Goal: Find specific page/section: Find specific page/section

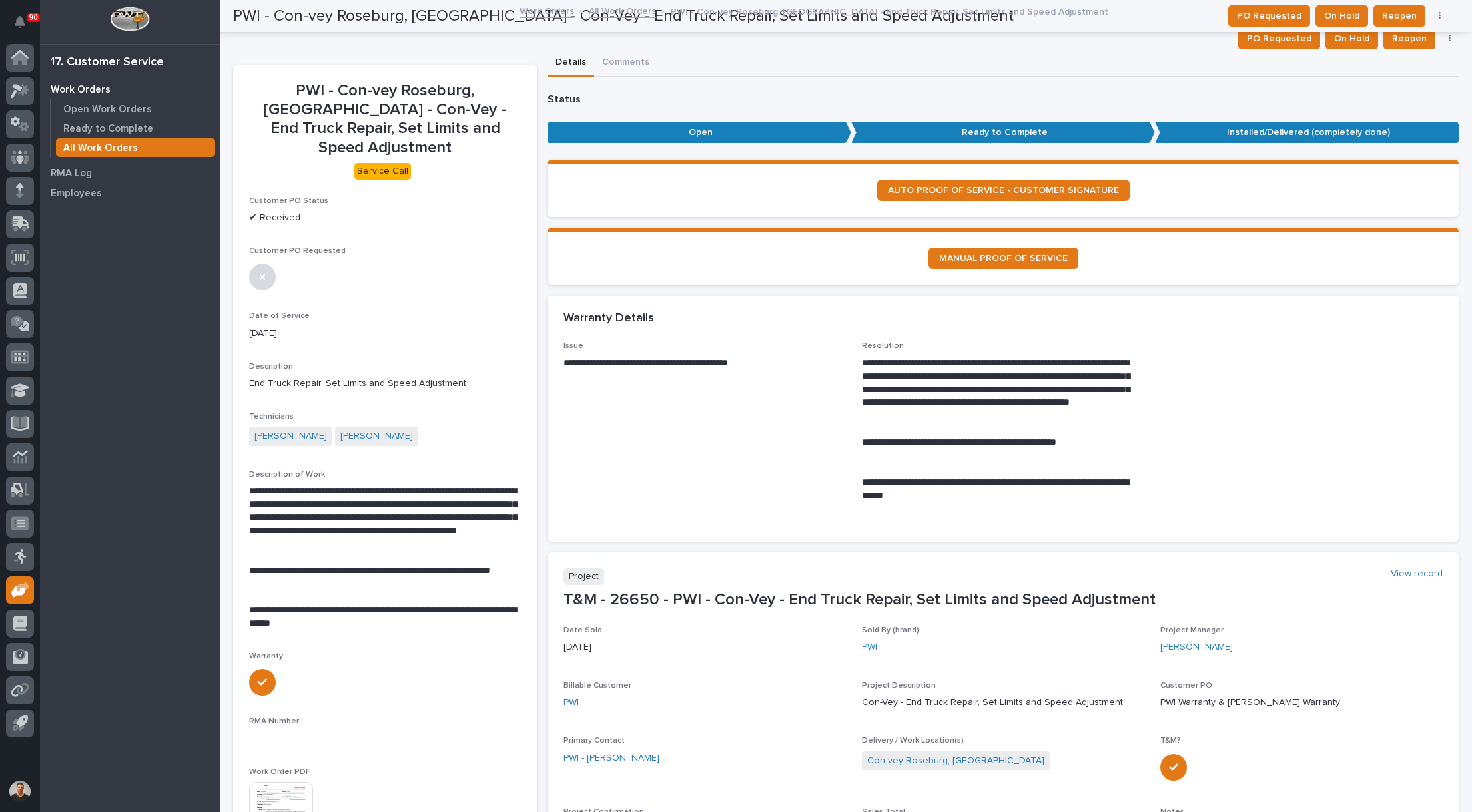
scroll to position [466, 0]
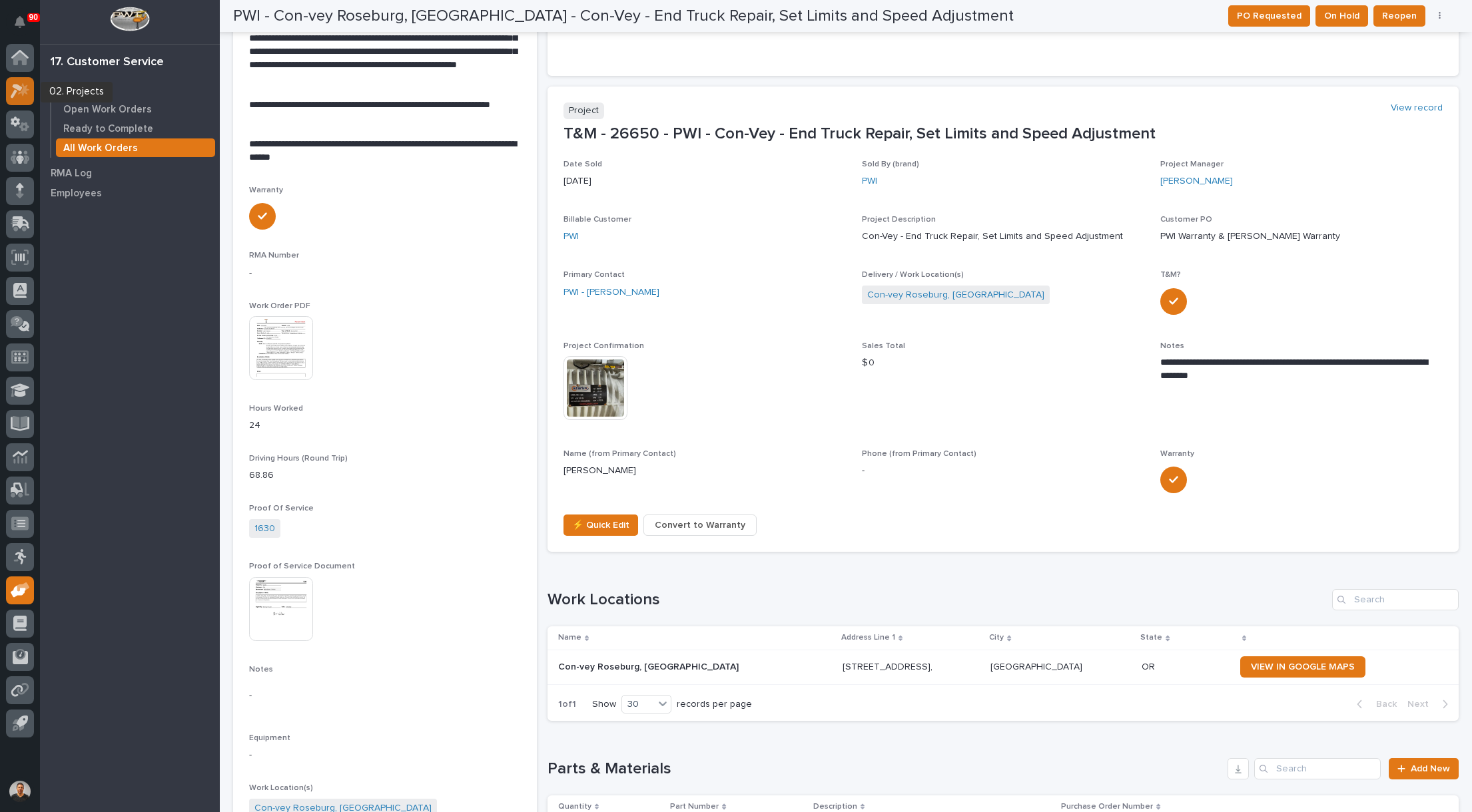
click at [26, 96] on icon at bounding box center [21, 91] width 20 height 16
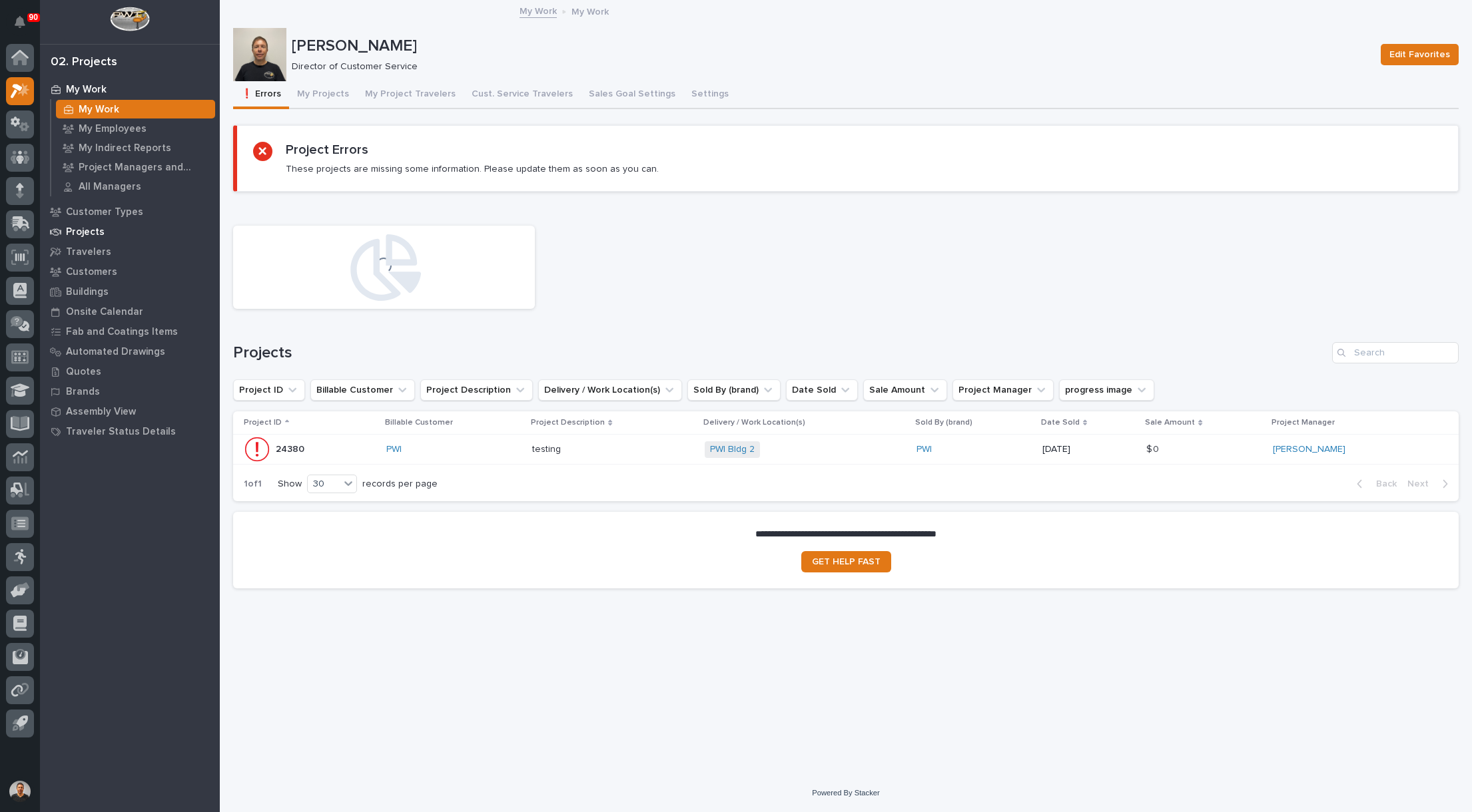
click at [90, 232] on p "Projects" at bounding box center [84, 232] width 38 height 12
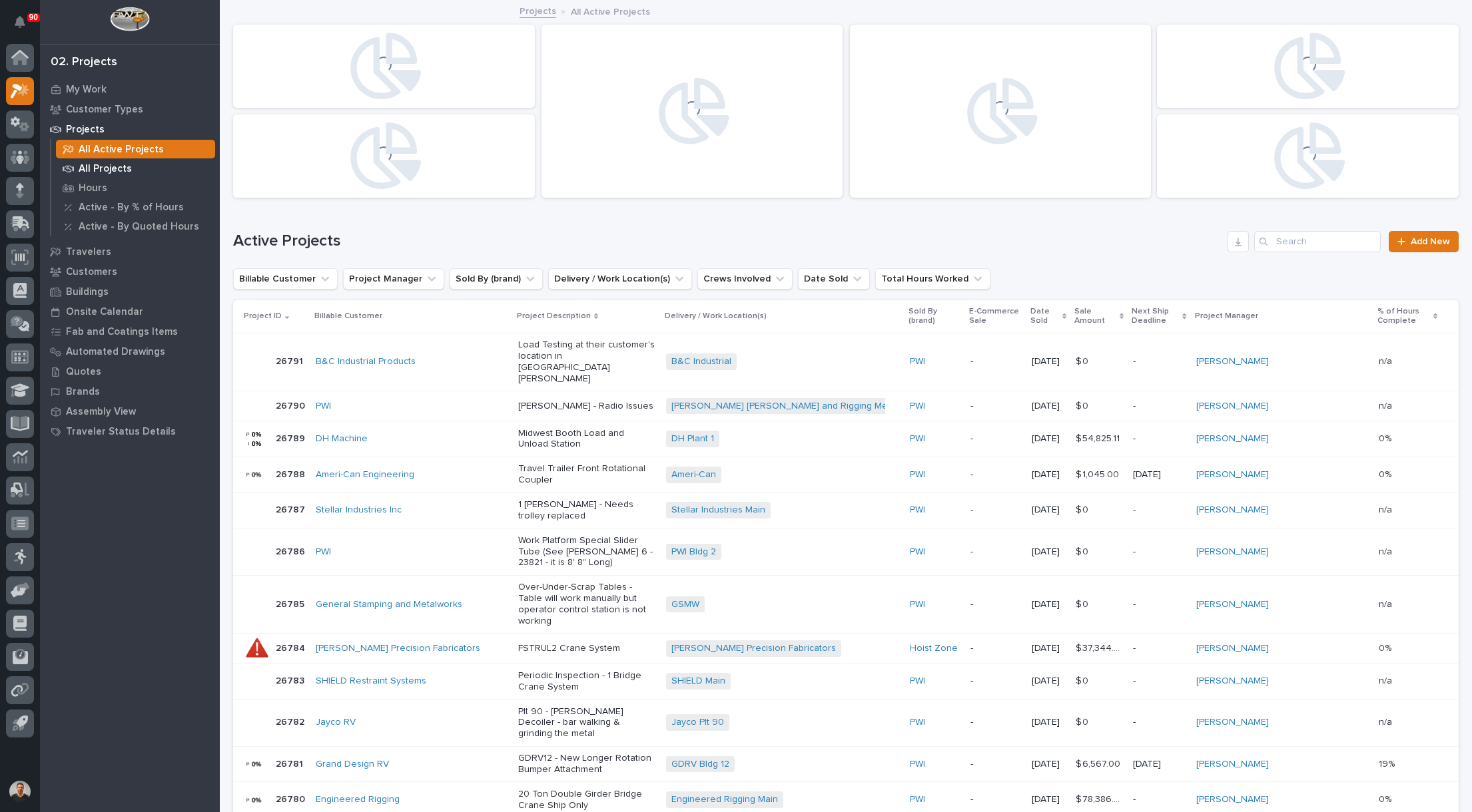
click at [99, 164] on p "All Projects" at bounding box center [105, 169] width 53 height 12
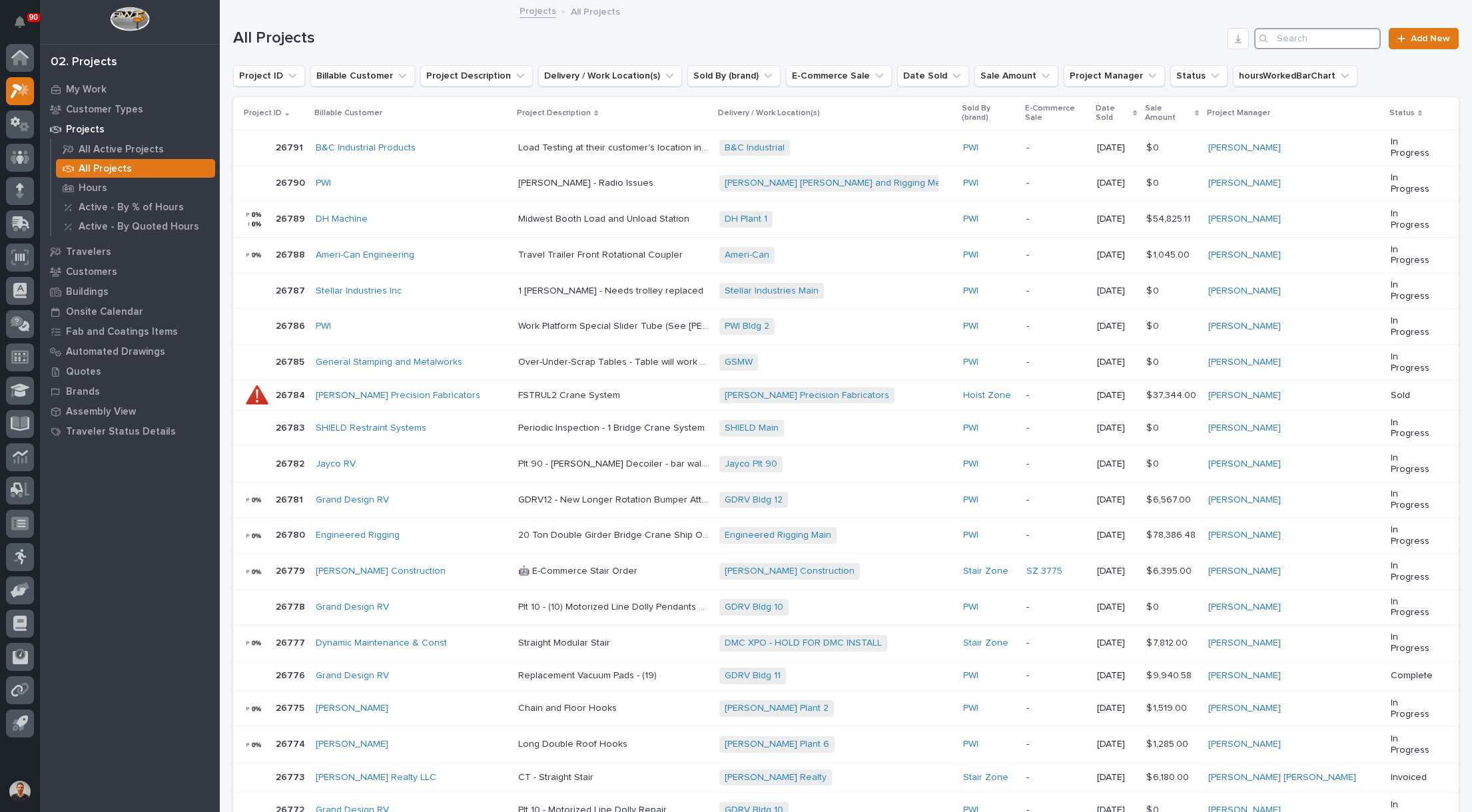
click at [1293, 43] on input "Search" at bounding box center [1317, 39] width 126 height 22
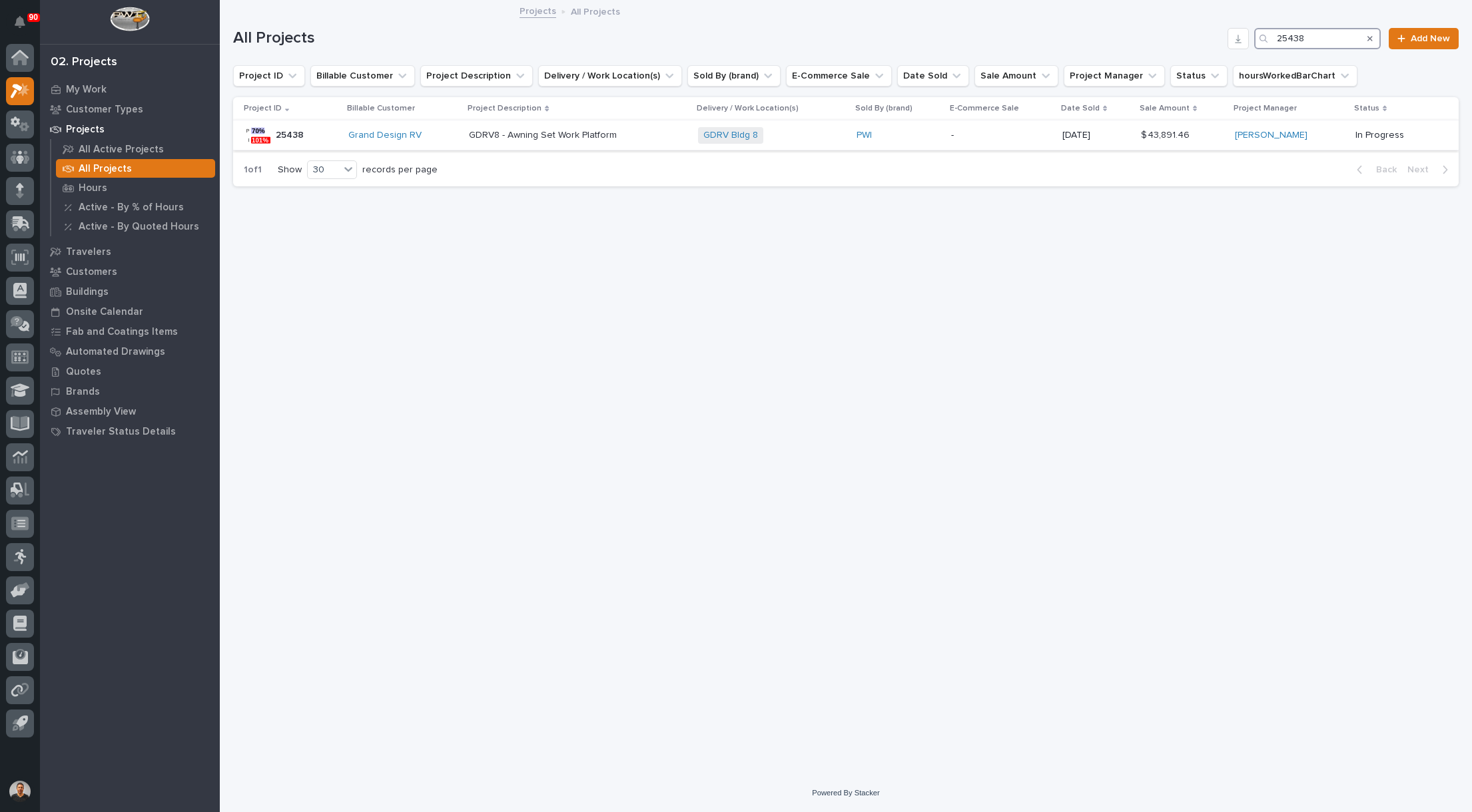
type input "25438"
click at [584, 138] on p "GDRV8 - Awning Set Work Platform" at bounding box center [545, 134] width 151 height 14
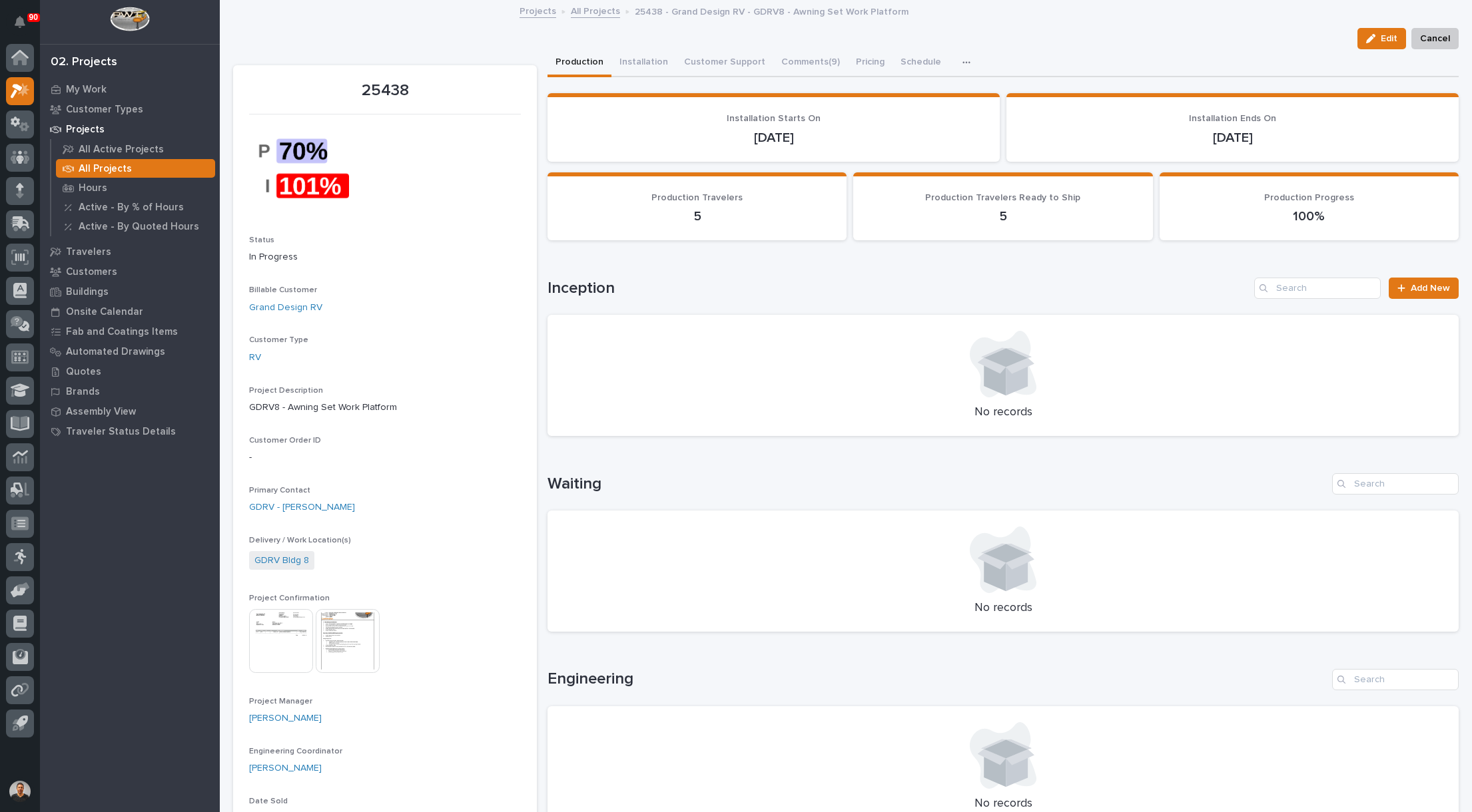
scroll to position [67, 0]
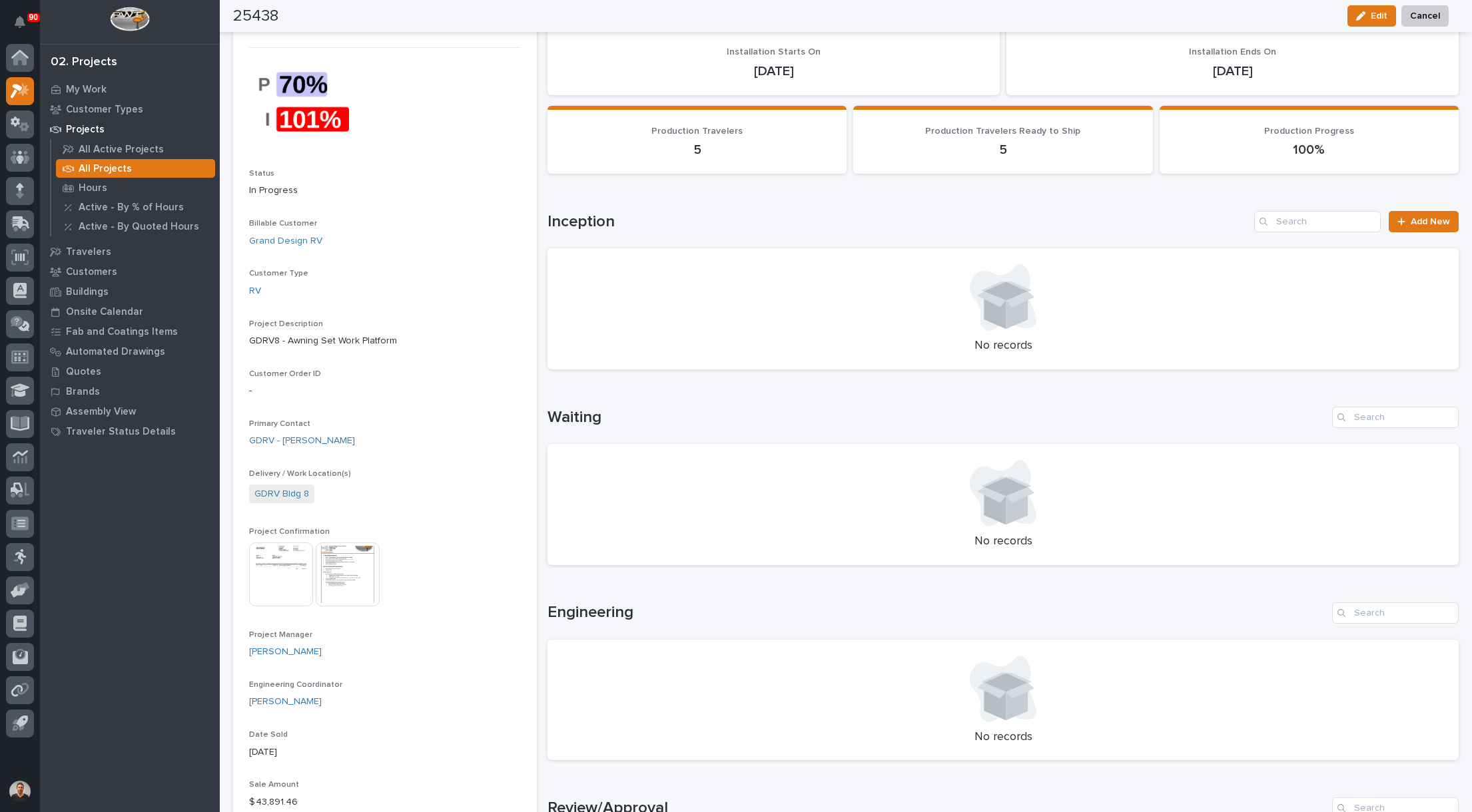
click at [361, 567] on img at bounding box center [347, 574] width 64 height 64
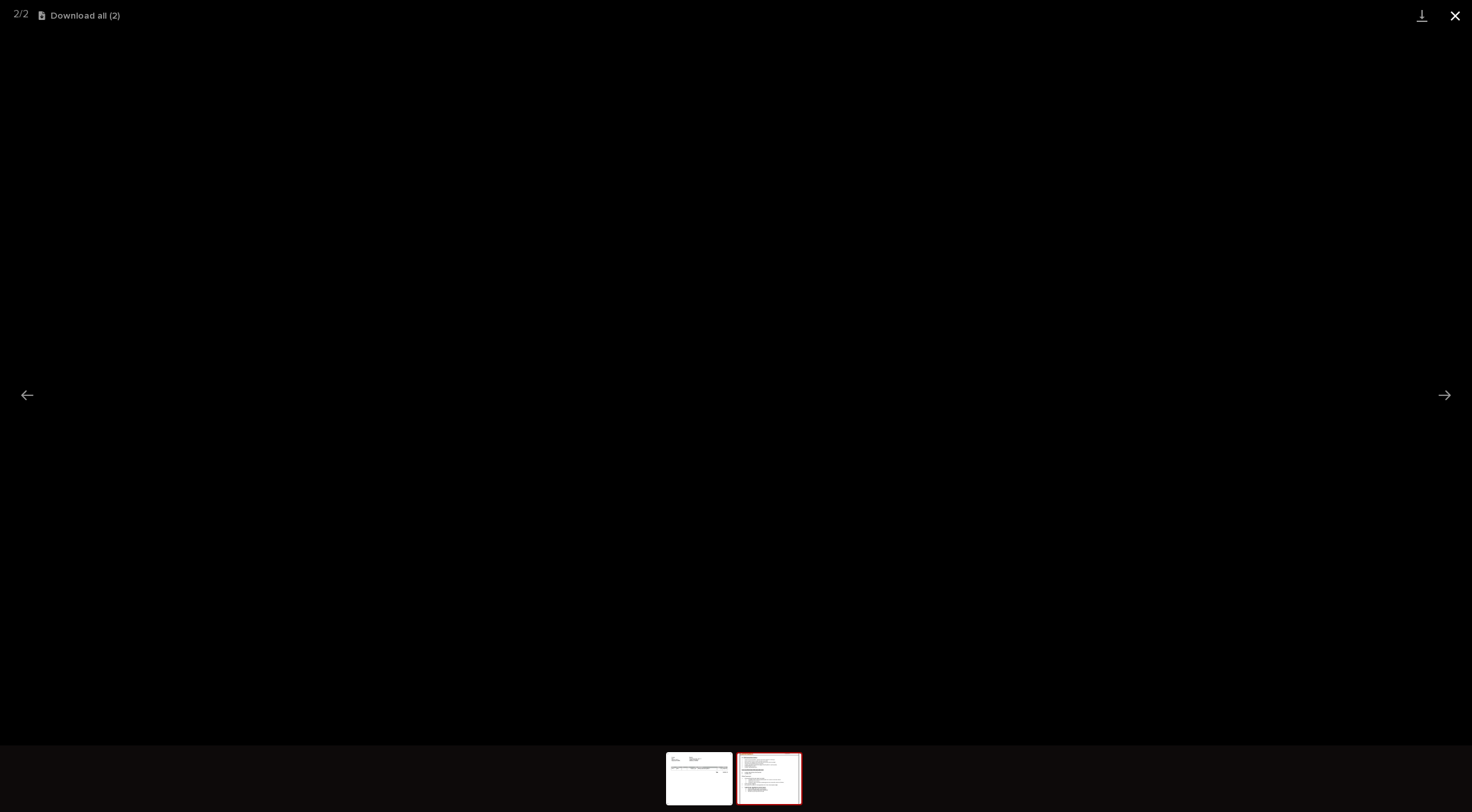
click at [1447, 15] on button "Close gallery" at bounding box center [1455, 16] width 33 height 31
